Goal: Navigation & Orientation: Go to known website

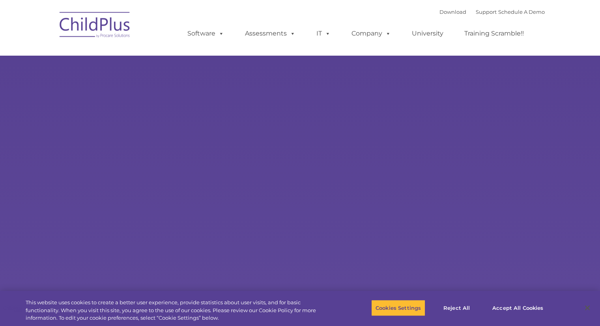
select select "MEDIUM"
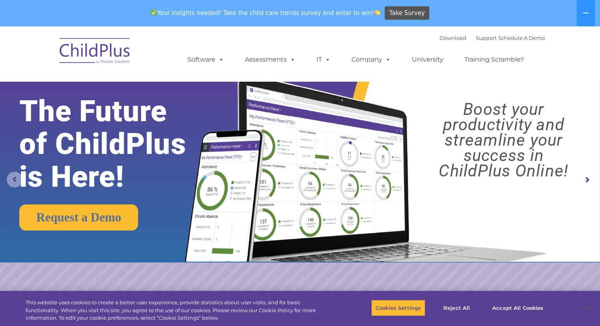
click at [16, 180] on rs-arrow at bounding box center [15, 180] width 16 height 16
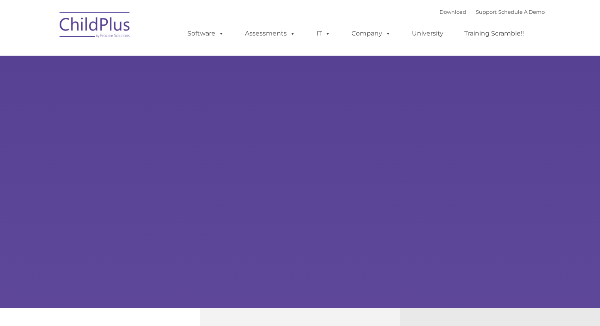
select select "MEDIUM"
